Goal: Complete application form: Complete application form

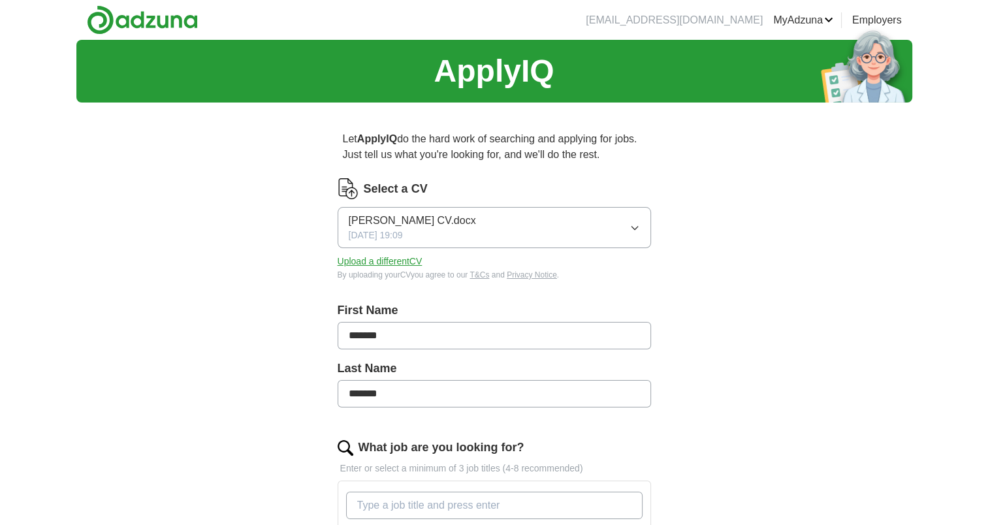
click at [456, 221] on span "[PERSON_NAME] CV.docx" at bounding box center [412, 221] width 127 height 16
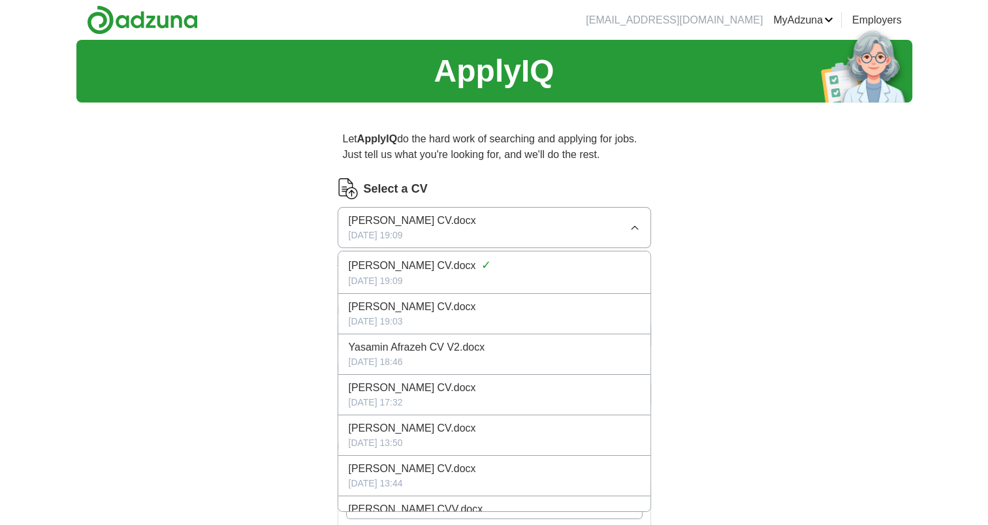
click at [763, 209] on div "ApplyIQ Let ApplyIQ do the hard work of searching and applying for jobs. Just t…" at bounding box center [494, 463] width 836 height 847
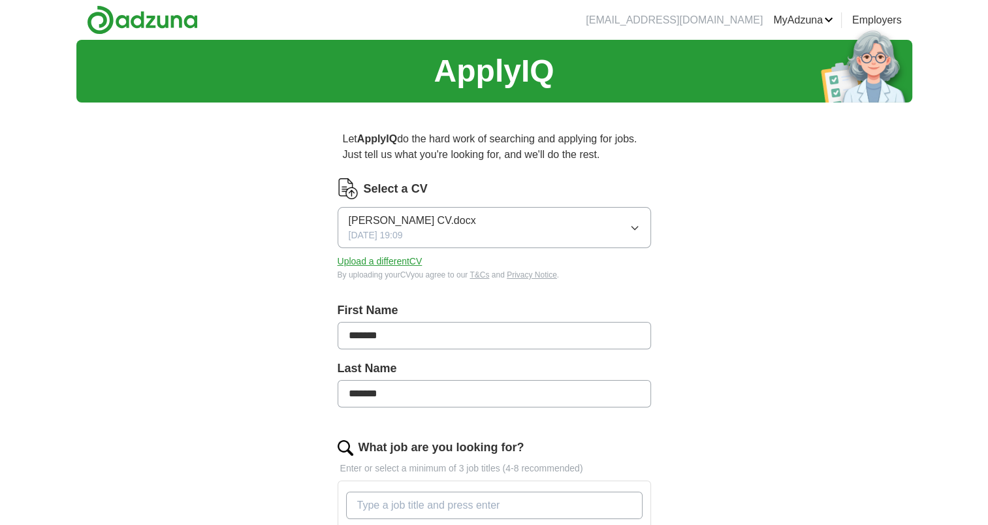
click at [381, 259] on button "Upload a different CV" at bounding box center [380, 262] width 85 height 14
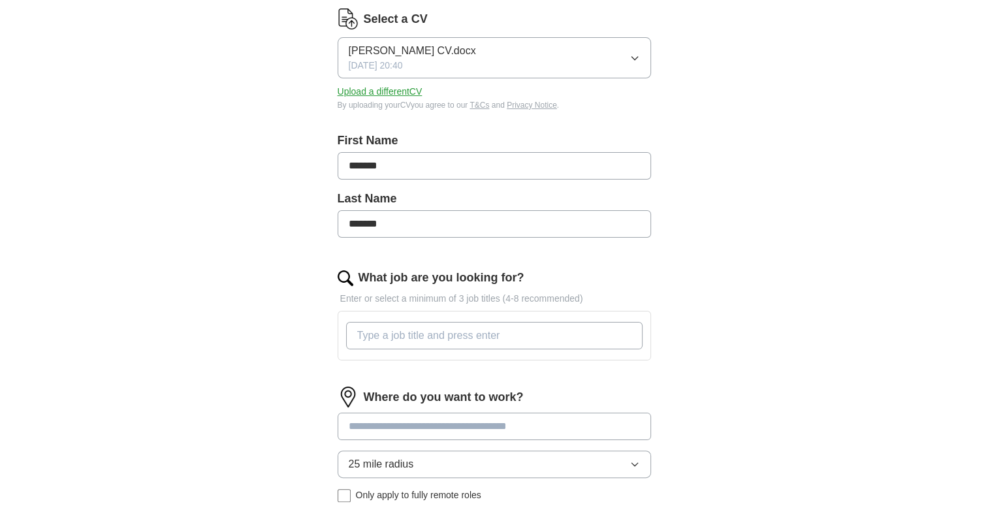
scroll to position [198, 0]
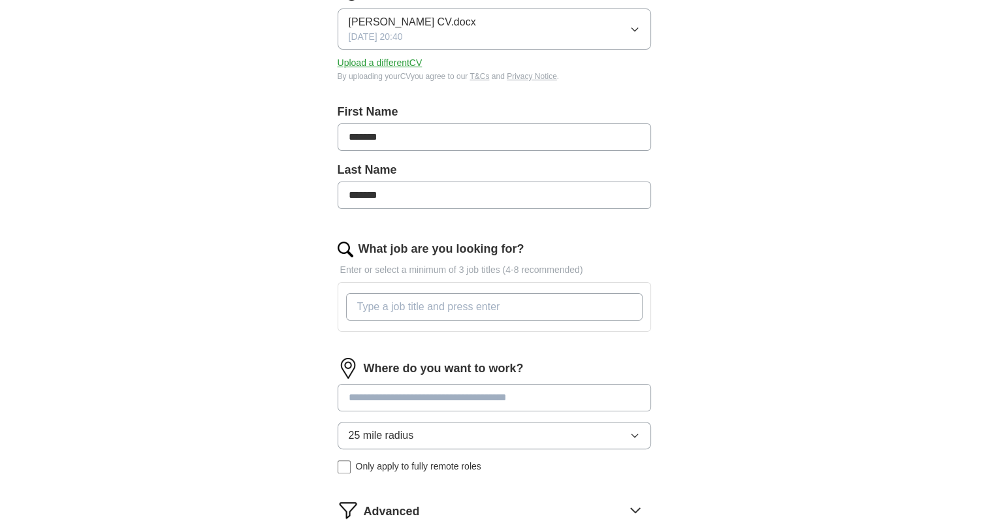
click at [410, 144] on input "*******" at bounding box center [494, 136] width 313 height 27
type input "*******"
click at [228, 188] on div "ApplyIQ Let ApplyIQ do the hard work of searching and applying for jobs. Just t…" at bounding box center [494, 227] width 836 height 773
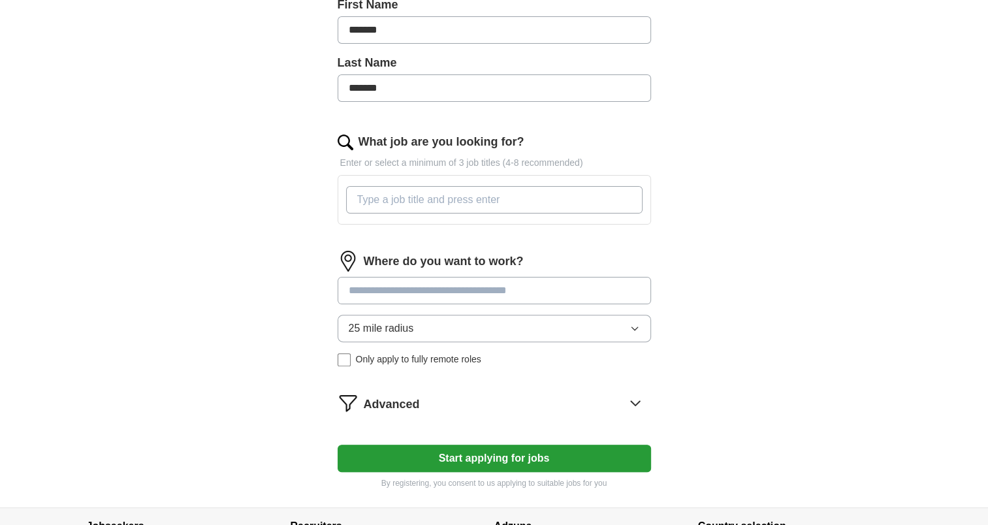
click at [449, 287] on input at bounding box center [494, 290] width 313 height 27
type input "******"
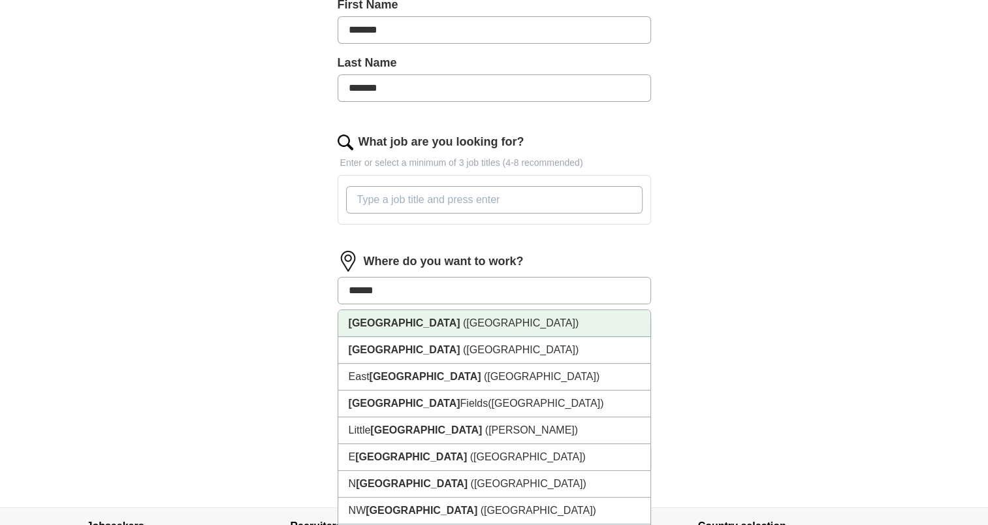
click at [431, 326] on li "[GEOGRAPHIC_DATA] ([GEOGRAPHIC_DATA])" at bounding box center [494, 323] width 312 height 27
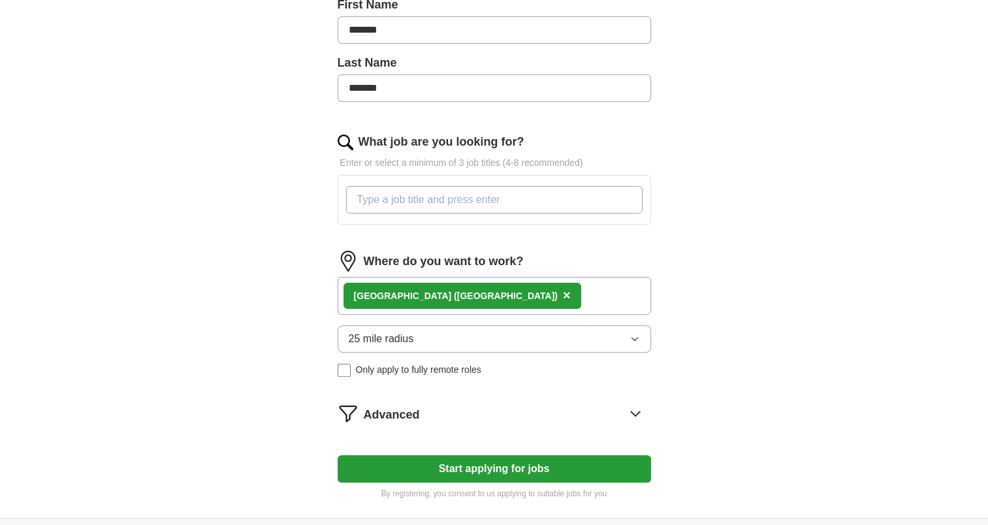
click at [467, 198] on input "What job are you looking for?" at bounding box center [494, 199] width 296 height 27
type input "clinical study"
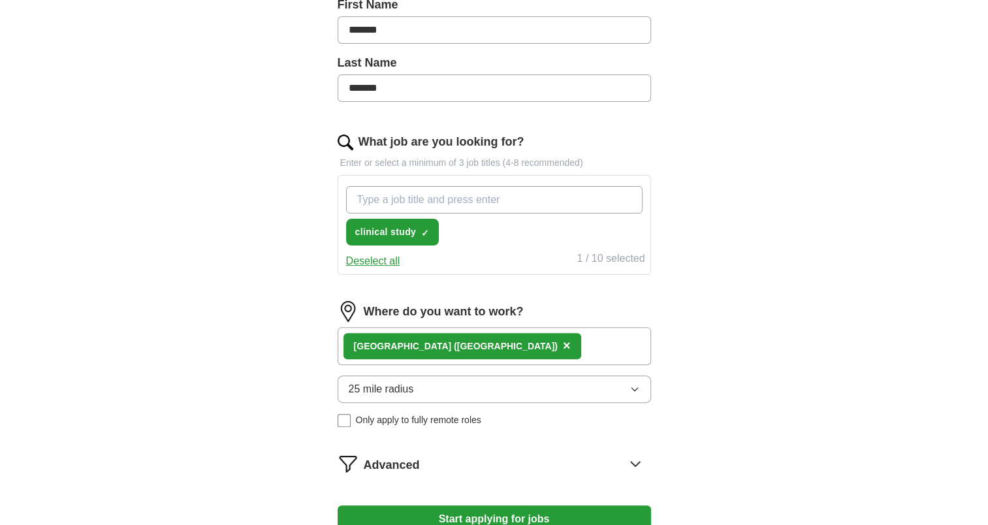
click at [491, 202] on input "What job are you looking for?" at bounding box center [494, 199] width 296 height 27
type input "clinical trial"
click at [491, 202] on input "What job are you looking for?" at bounding box center [494, 199] width 296 height 27
type input "medical affairs"
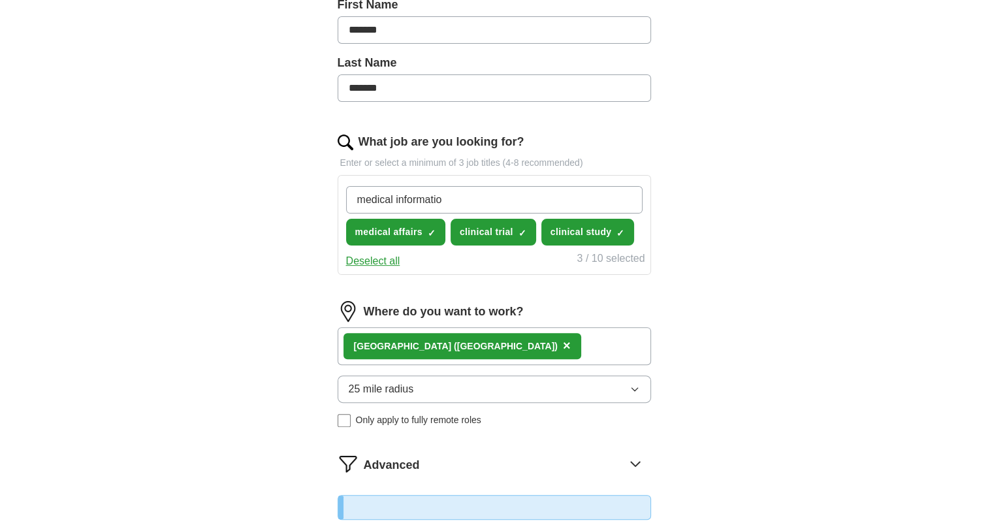
type input "medical information"
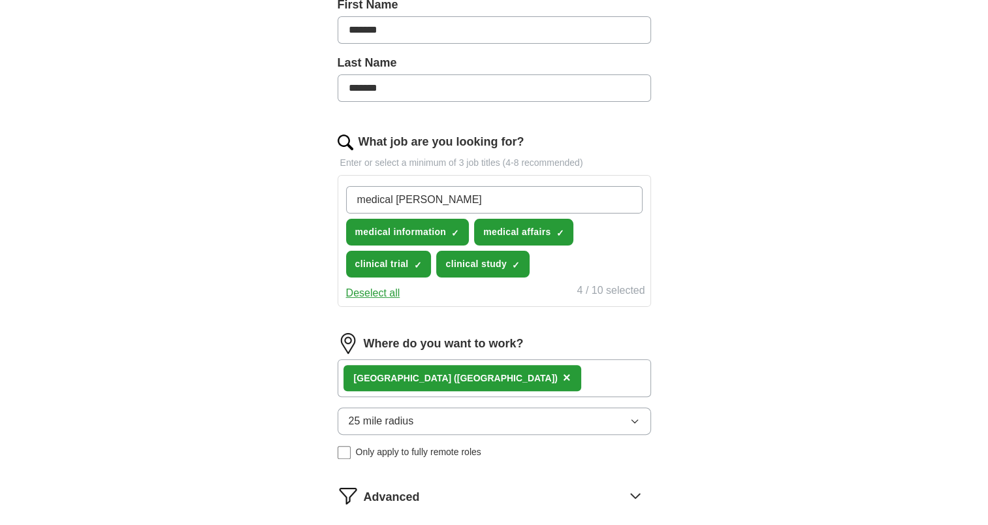
type input "medical safety"
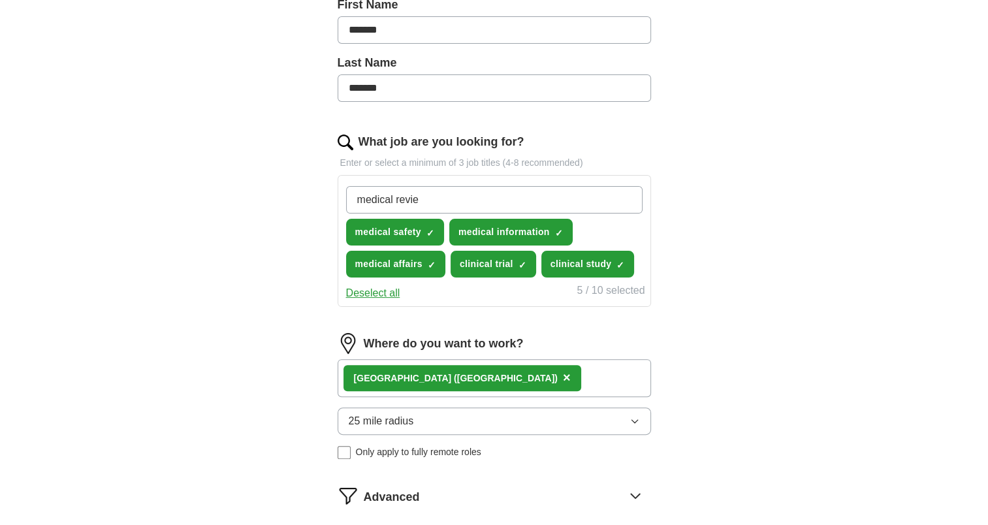
type input "medical review"
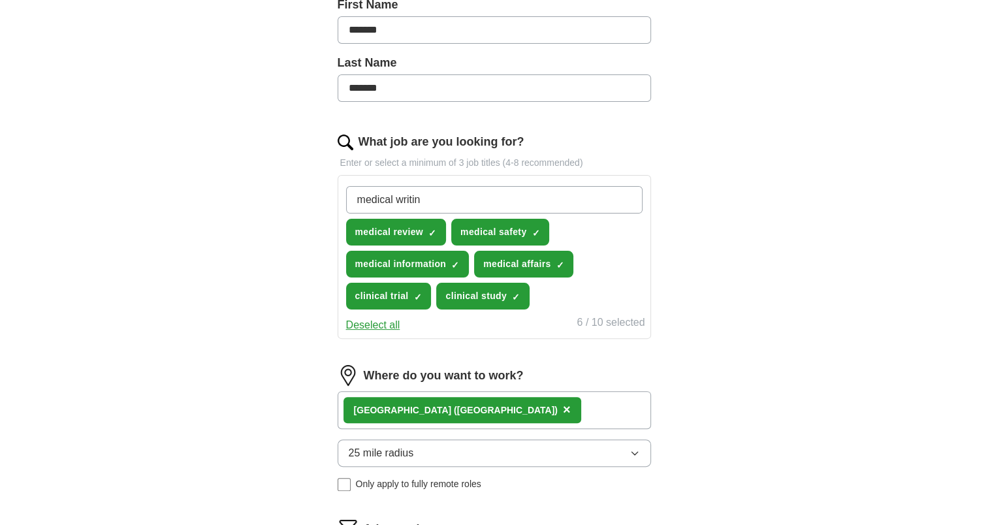
type input "medical writing"
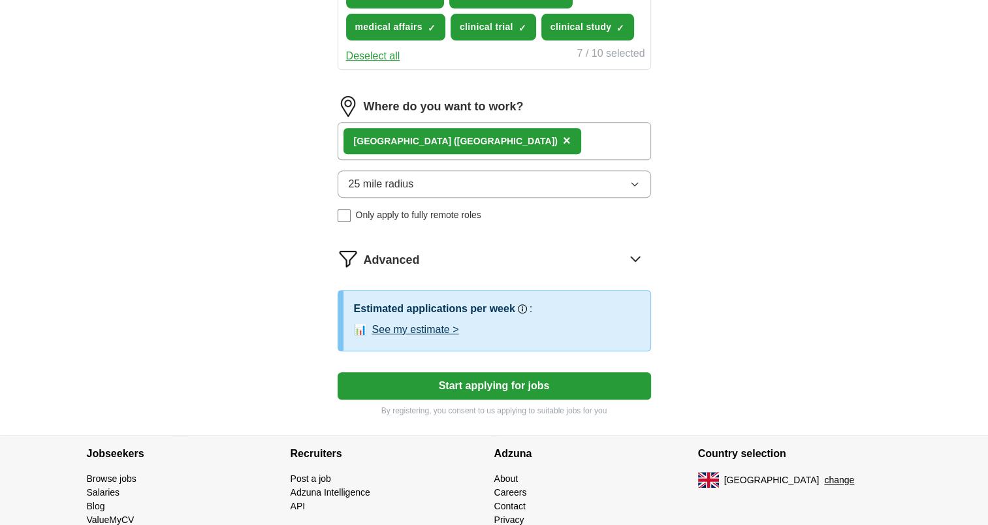
scroll to position [577, 0]
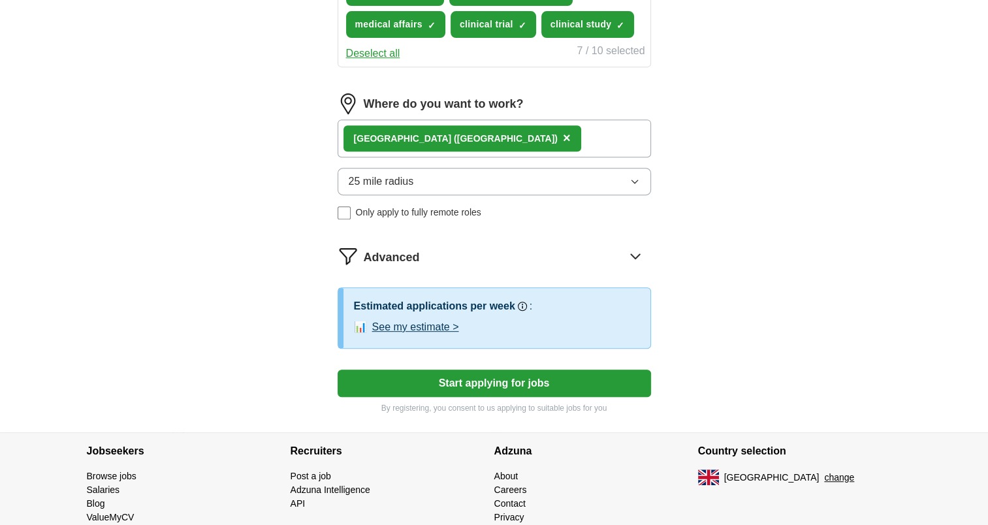
click at [641, 257] on icon at bounding box center [635, 255] width 21 height 21
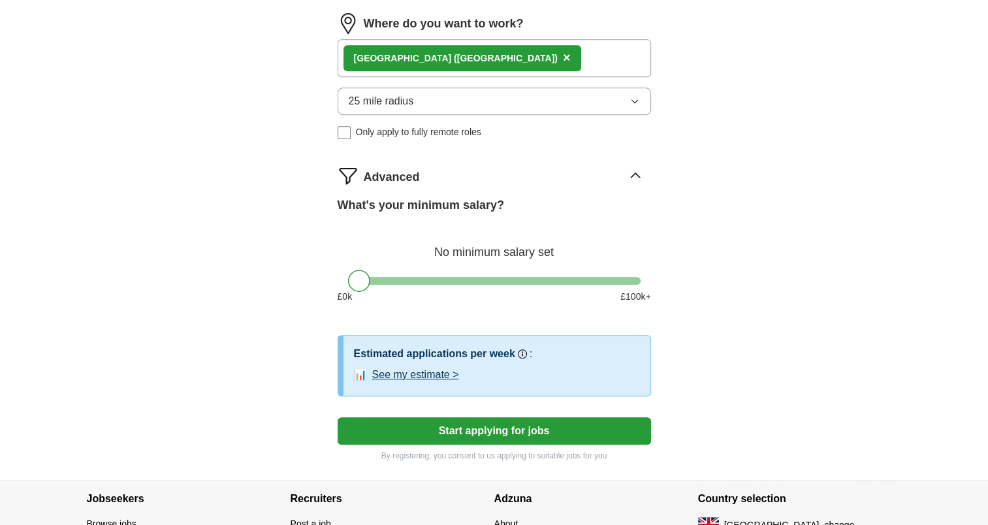
scroll to position [658, 0]
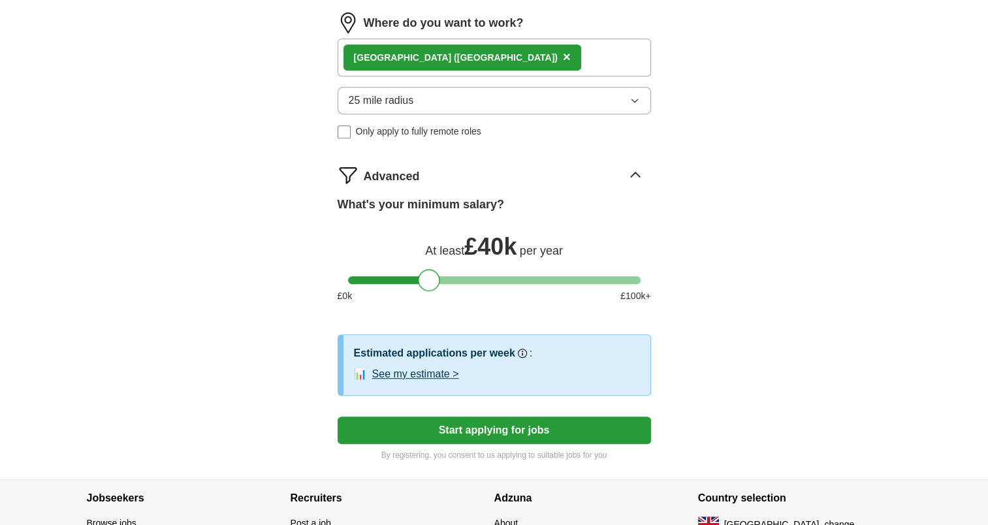
drag, startPoint x: 359, startPoint y: 279, endPoint x: 429, endPoint y: 279, distance: 69.9
click at [429, 279] on div at bounding box center [429, 280] width 22 height 22
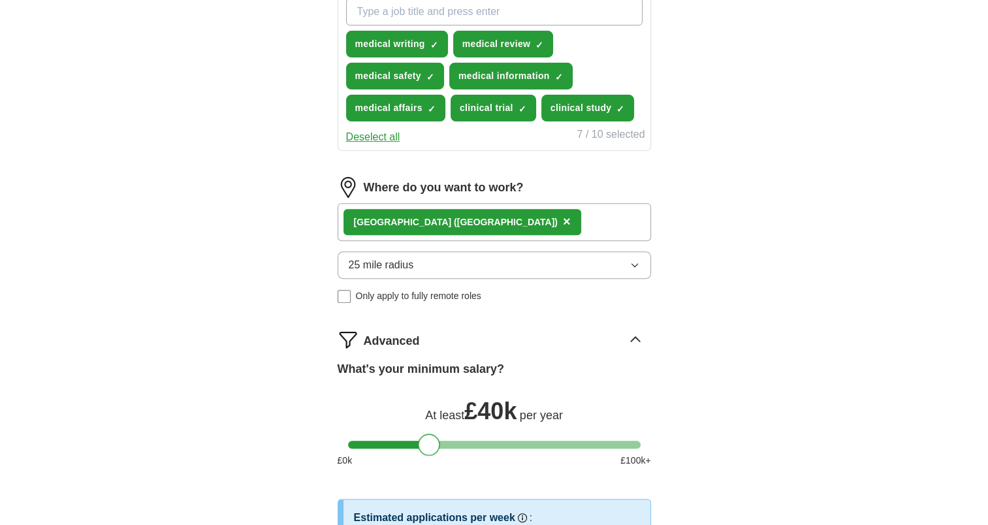
scroll to position [415, 0]
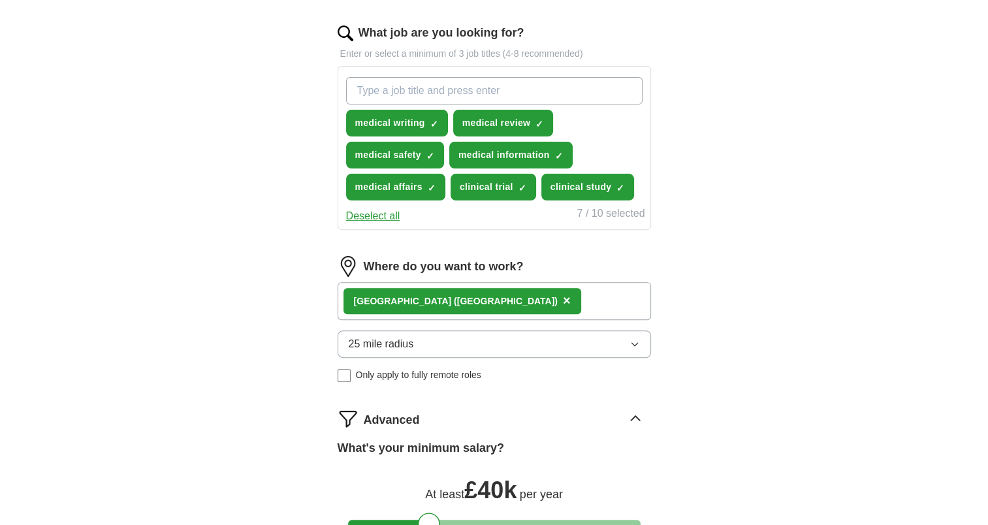
click at [742, 336] on div "ApplyIQ Let ApplyIQ do the hard work of searching and applying for jobs. Just t…" at bounding box center [494, 174] width 836 height 1098
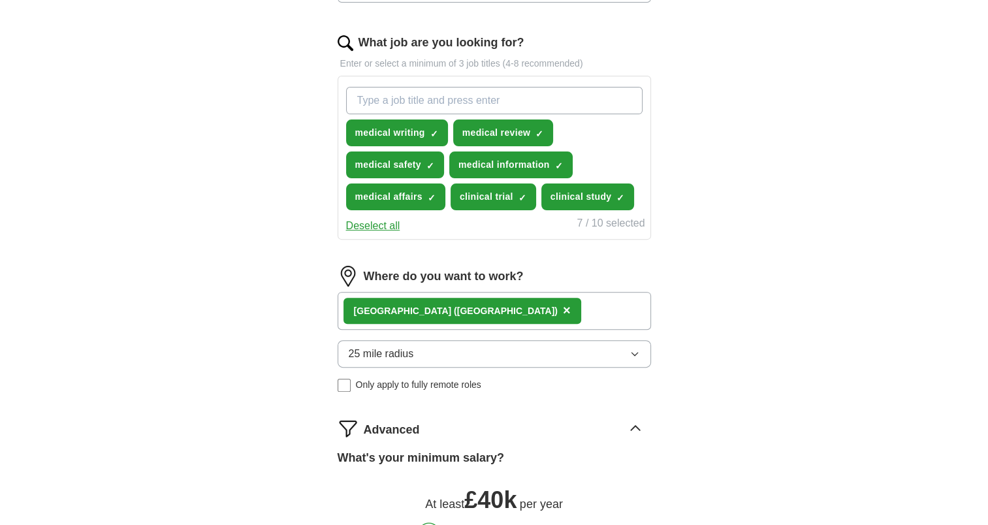
scroll to position [404, 0]
click at [525, 97] on input "What job are you looking for?" at bounding box center [494, 100] width 296 height 27
paste input "regulatory affairs"
type input "regulatory affairs"
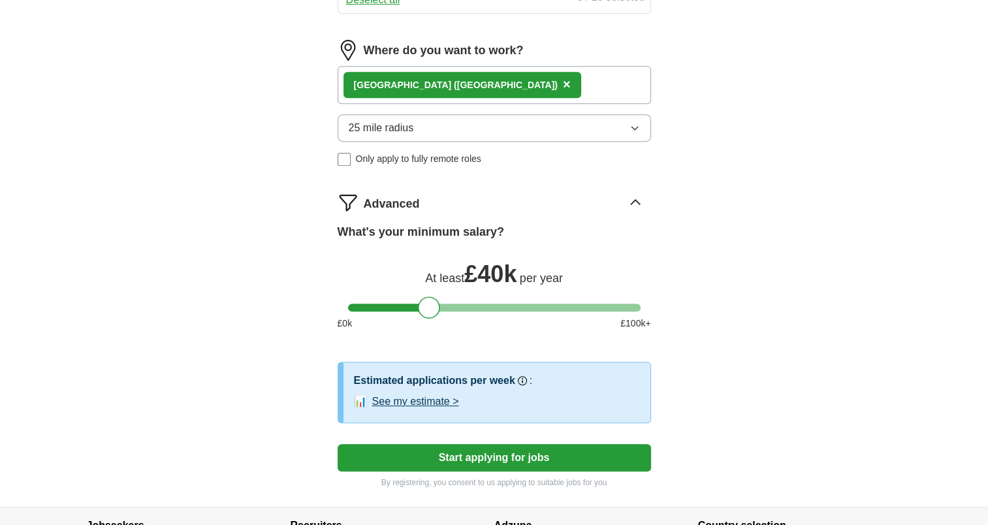
scroll to position [785, 0]
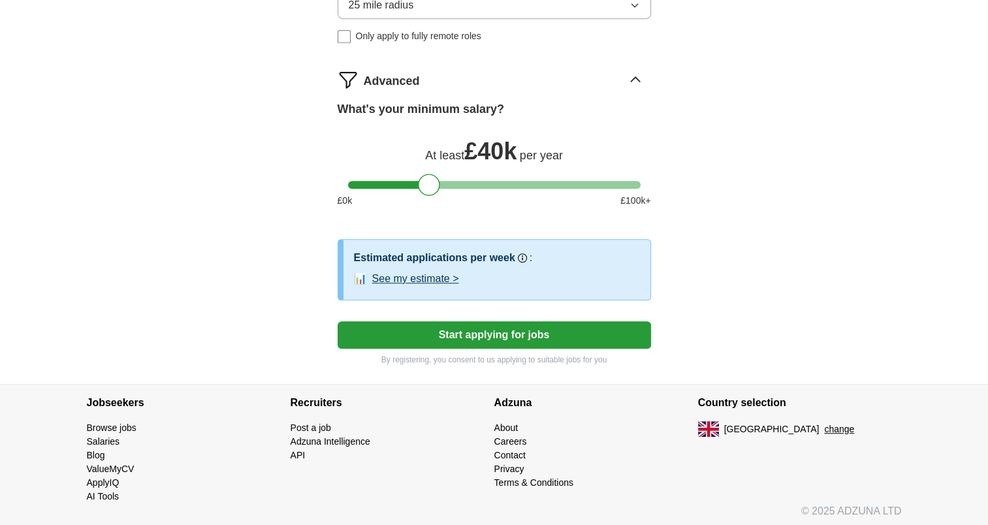
click at [590, 334] on button "Start applying for jobs" at bounding box center [494, 334] width 313 height 27
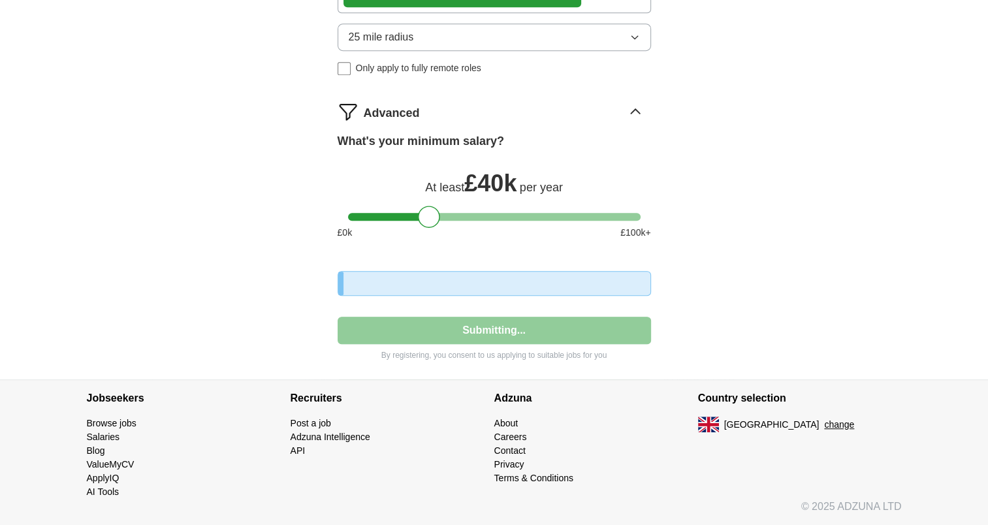
select select "**"
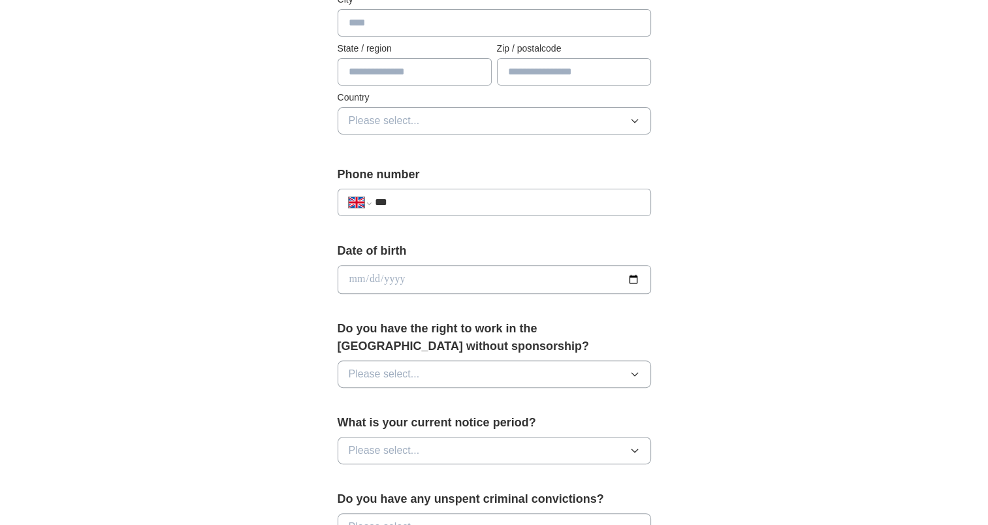
scroll to position [564, 0]
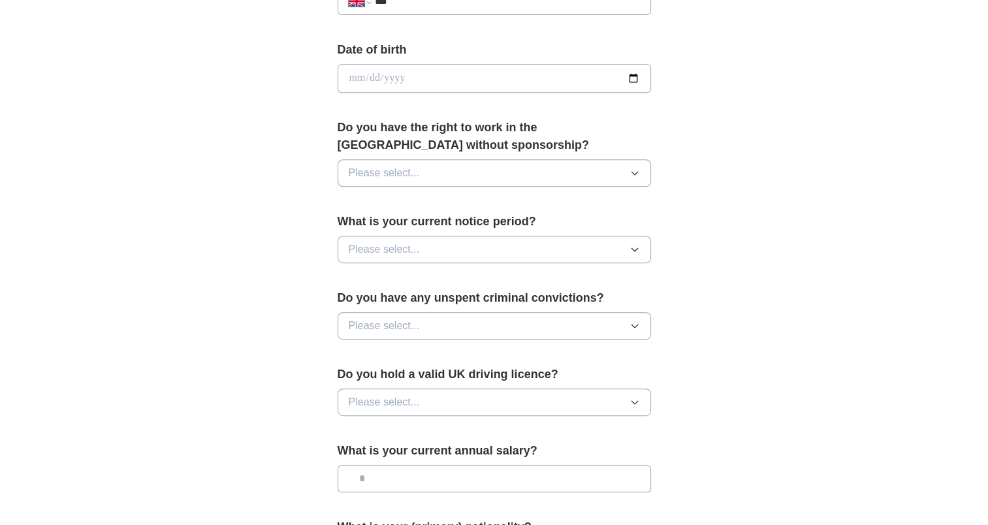
click at [595, 169] on button "Please select..." at bounding box center [494, 172] width 313 height 27
click at [554, 203] on div "Yes" at bounding box center [494, 203] width 291 height 16
click at [575, 256] on button "Please select..." at bounding box center [494, 249] width 313 height 27
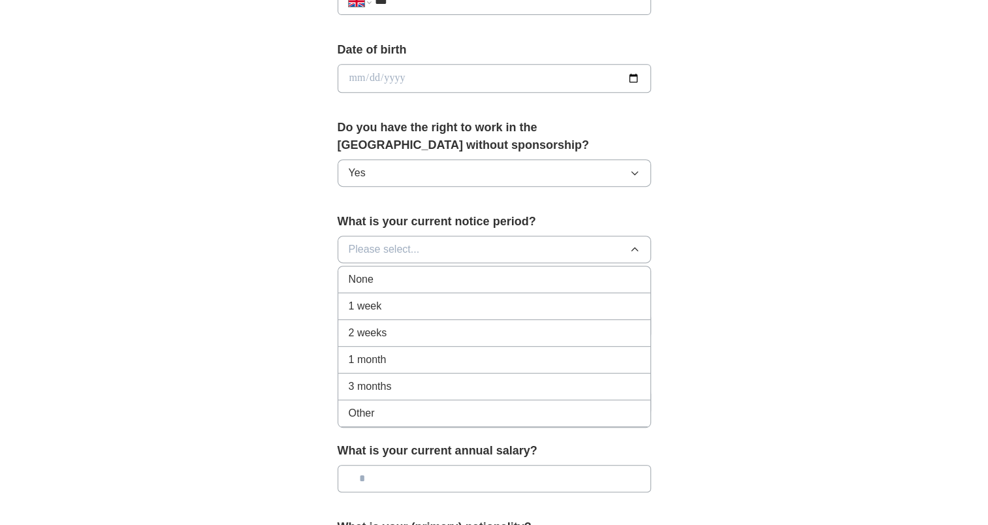
click at [528, 354] on div "1 month" at bounding box center [494, 360] width 291 height 16
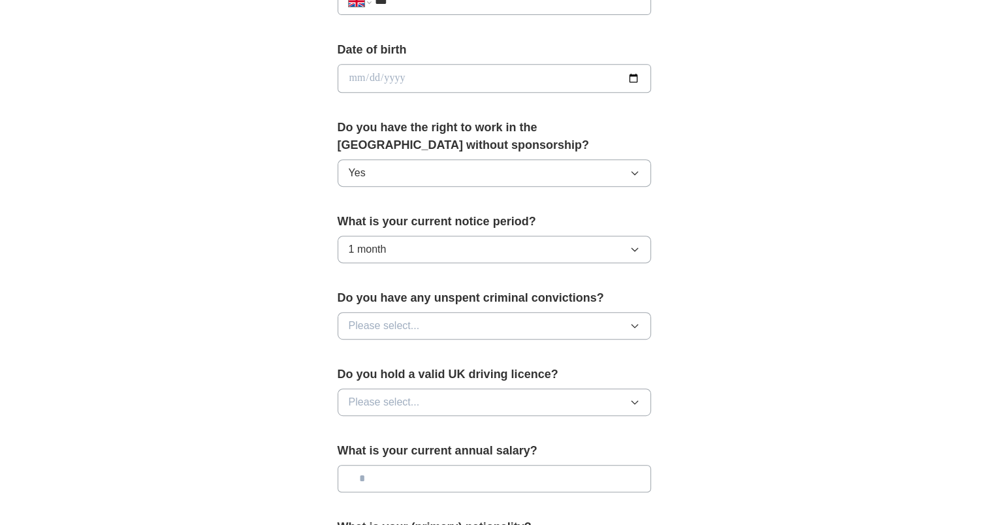
scroll to position [629, 0]
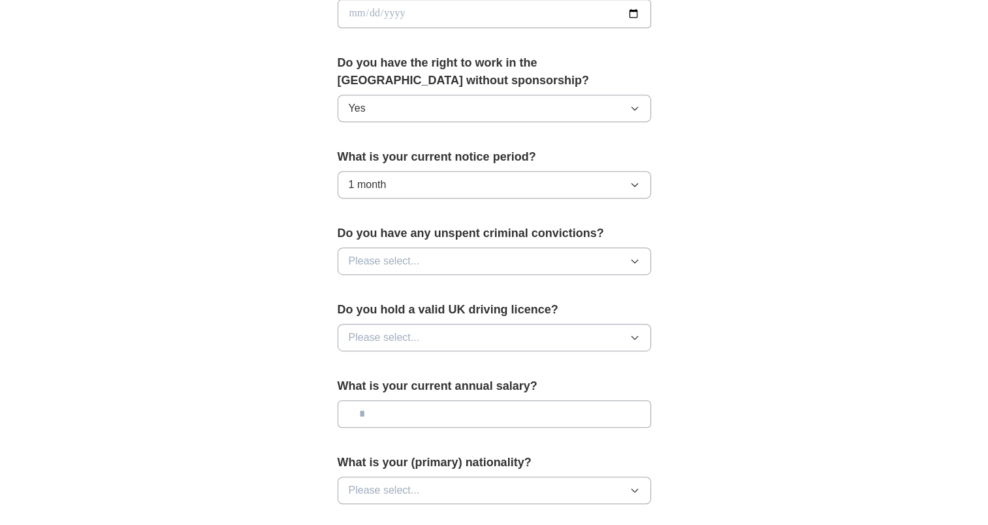
click at [587, 186] on button "1 month" at bounding box center [494, 184] width 313 height 27
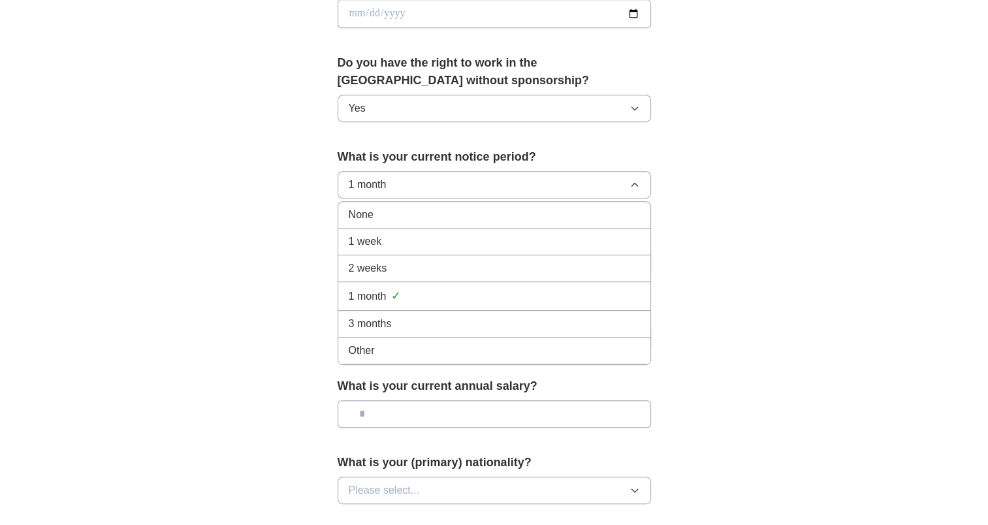
click at [511, 261] on div "2 weeks" at bounding box center [494, 269] width 291 height 16
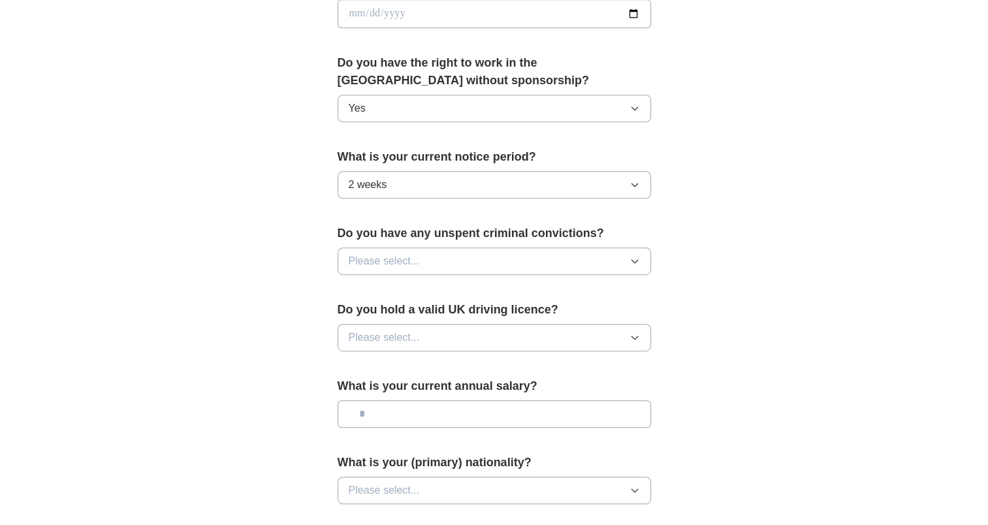
click at [514, 262] on button "Please select..." at bounding box center [494, 260] width 313 height 27
click at [482, 310] on div "No" at bounding box center [494, 318] width 291 height 16
click at [484, 335] on button "Please select..." at bounding box center [494, 337] width 313 height 27
click at [470, 363] on div "Yes" at bounding box center [494, 368] width 291 height 16
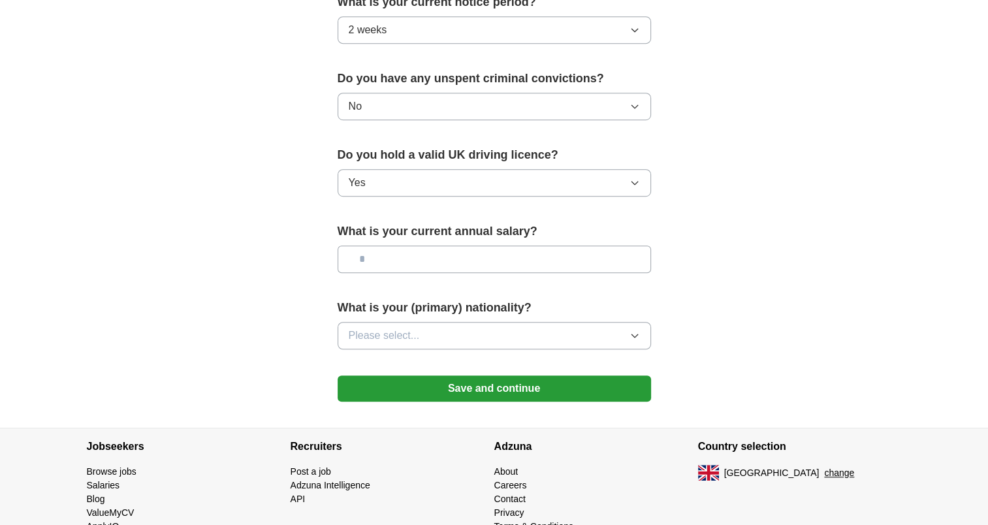
scroll to position [786, 0]
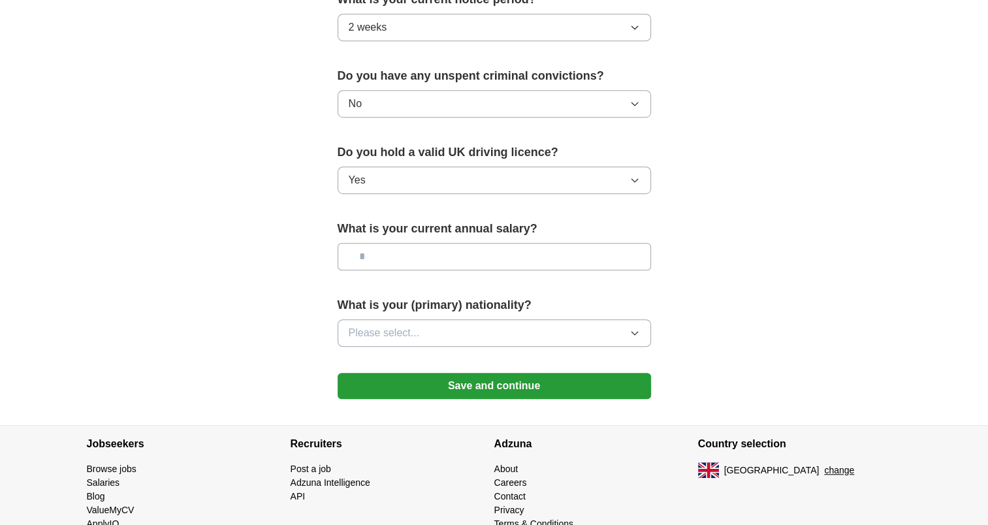
click at [473, 263] on input "text" at bounding box center [494, 256] width 313 height 27
type input "**"
type input "*******"
click at [477, 334] on button "Please select..." at bounding box center [494, 332] width 313 height 27
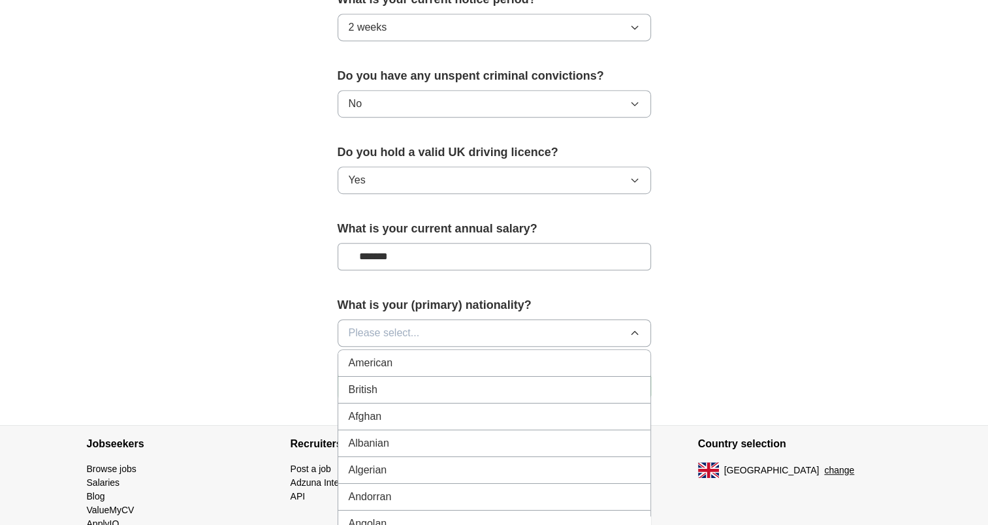
click at [603, 325] on button "Please select..." at bounding box center [494, 332] width 313 height 27
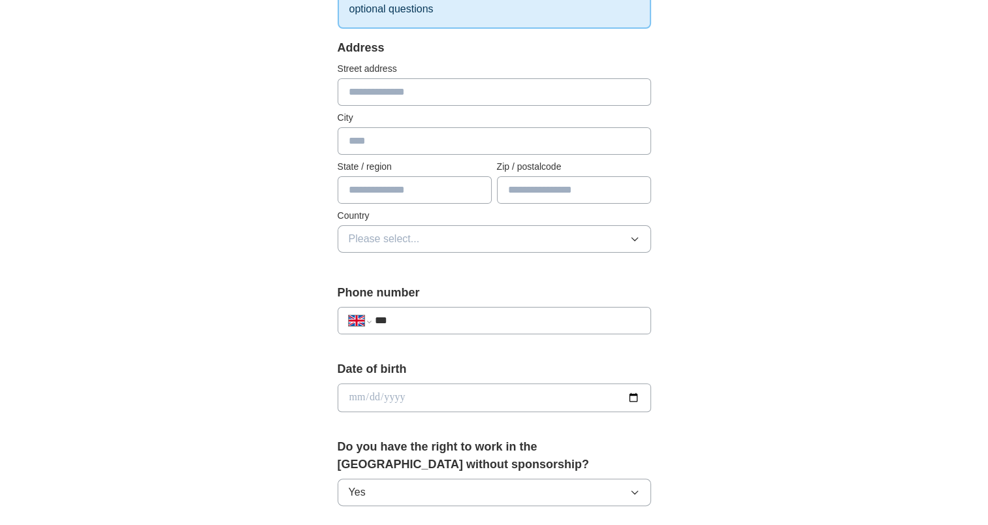
scroll to position [244, 0]
click at [582, 319] on input "***" at bounding box center [506, 321] width 265 height 16
type input "**********"
click at [501, 405] on input "date" at bounding box center [494, 398] width 313 height 29
type input "**********"
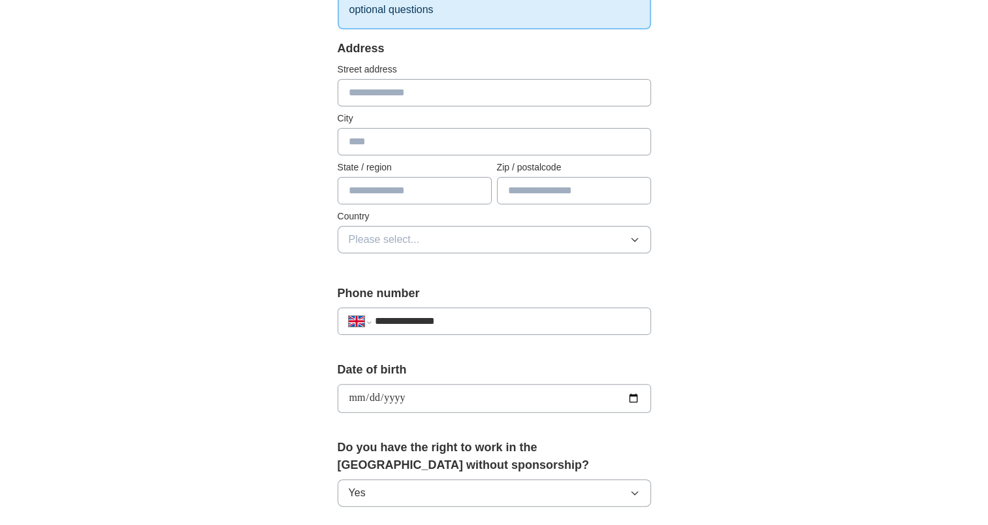
click at [802, 245] on div "**********" at bounding box center [494, 381] width 836 height 1171
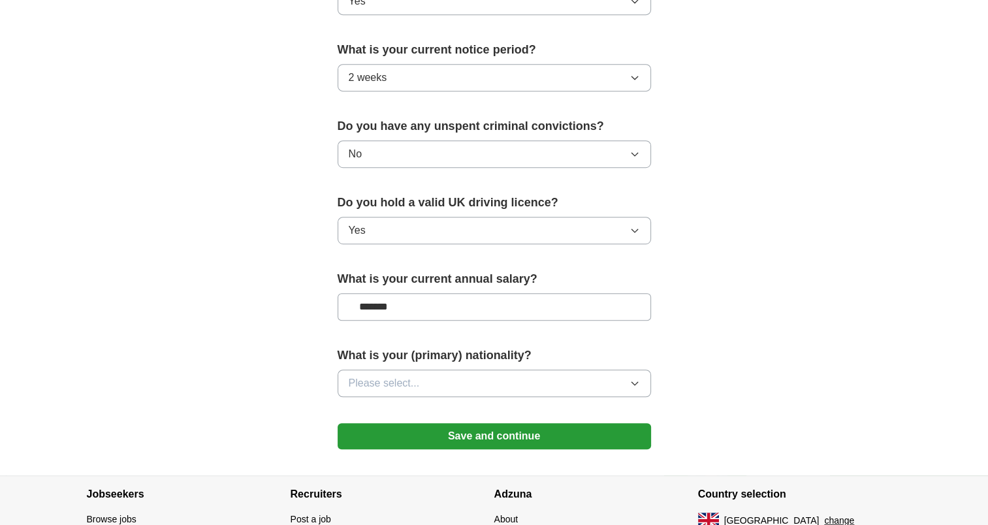
scroll to position [828, 0]
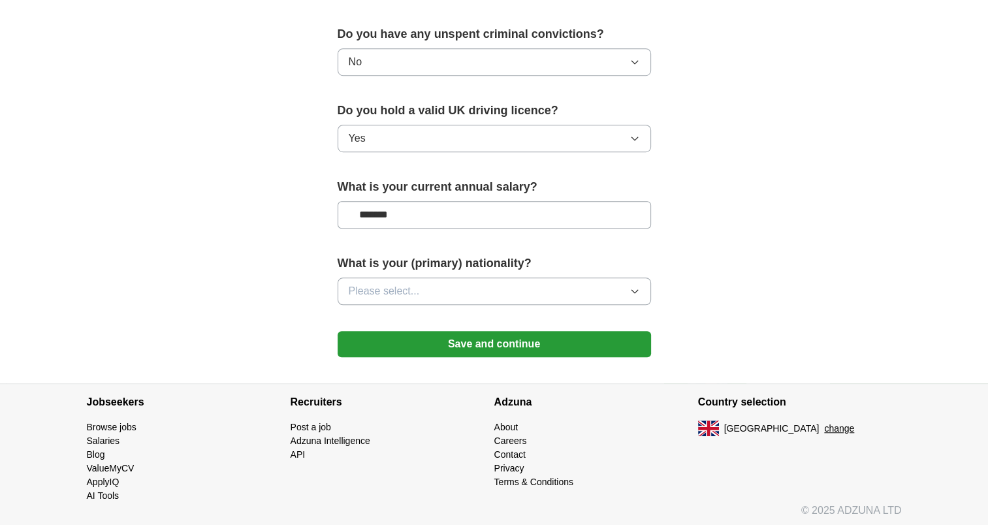
click at [542, 338] on button "Save and continue" at bounding box center [494, 344] width 313 height 26
